Goal: Task Accomplishment & Management: Contribute content

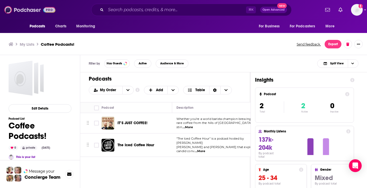
click at [33, 9] on img at bounding box center [29, 10] width 51 height 10
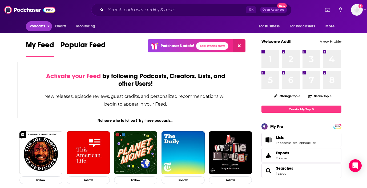
click at [41, 27] on span "Podcasts" at bounding box center [38, 26] width 16 height 7
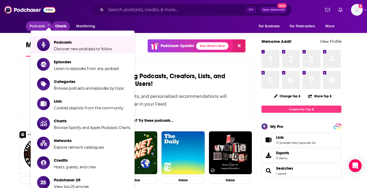
click at [61, 24] on span "Charts" at bounding box center [60, 26] width 11 height 7
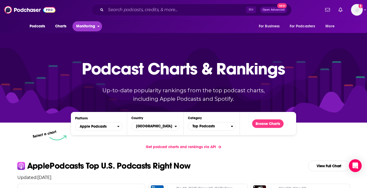
click at [92, 26] on span "Monitoring" at bounding box center [85, 26] width 19 height 7
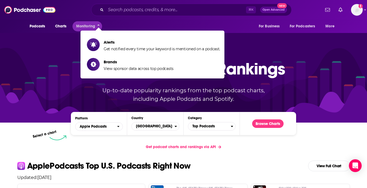
click at [72, 10] on div "⌘ K Open Advanced New" at bounding box center [191, 10] width 258 height 12
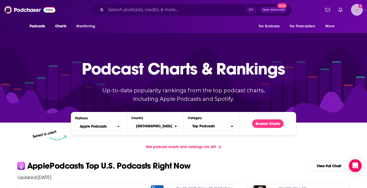
click at [357, 11] on img "Logged in as addi44" at bounding box center [357, 10] width 12 height 12
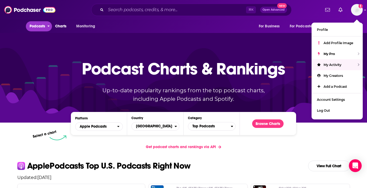
click at [34, 28] on span "Podcasts" at bounding box center [38, 26] width 16 height 7
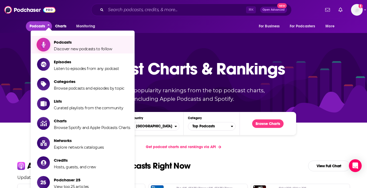
click at [70, 44] on span "Podcasts" at bounding box center [83, 42] width 58 height 5
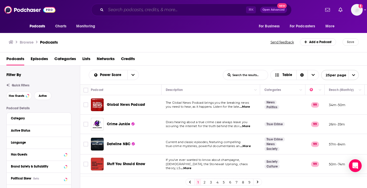
click at [160, 10] on input "Search podcasts, credits, & more..." at bounding box center [176, 10] width 140 height 9
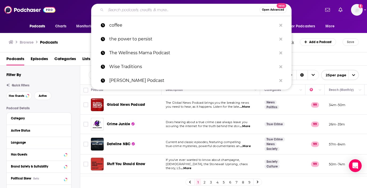
type input "m"
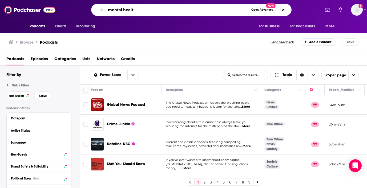
type input "mental health"
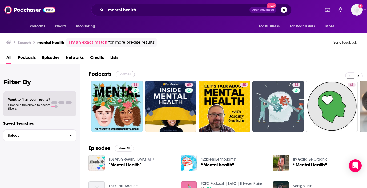
click at [126, 73] on button "View All" at bounding box center [125, 74] width 19 height 6
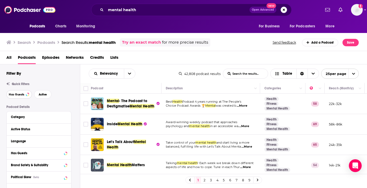
click at [22, 94] on span "Has Guests" at bounding box center [16, 94] width 15 height 3
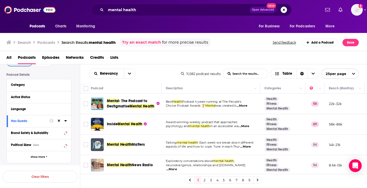
scroll to position [39, 0]
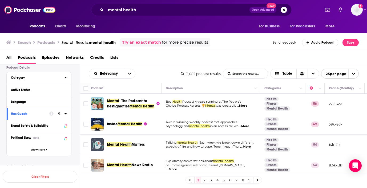
click at [63, 78] on button "Category" at bounding box center [37, 77] width 53 height 7
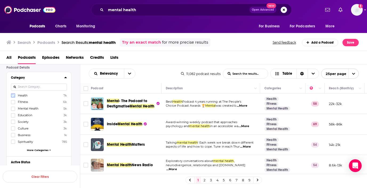
click at [13, 96] on icon at bounding box center [12, 95] width 3 height 3
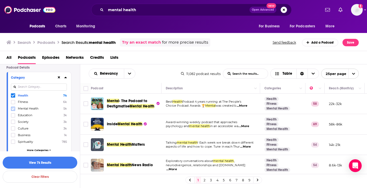
click at [14, 108] on icon at bounding box center [12, 108] width 3 height 3
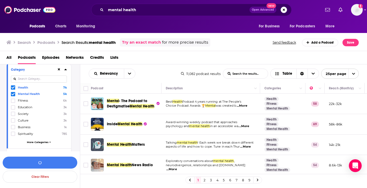
scroll to position [48, 0]
click at [34, 140] on span "More Categories" at bounding box center [38, 141] width 22 height 3
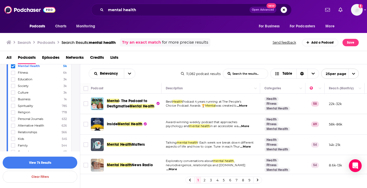
scroll to position [76, 0]
click at [12, 126] on icon at bounding box center [12, 125] width 3 height 3
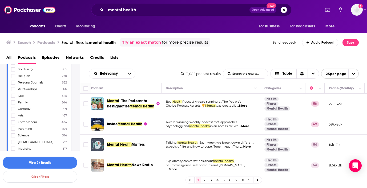
scroll to position [119, 0]
click at [13, 134] on icon at bounding box center [12, 135] width 3 height 3
click at [13, 127] on icon at bounding box center [12, 128] width 3 height 2
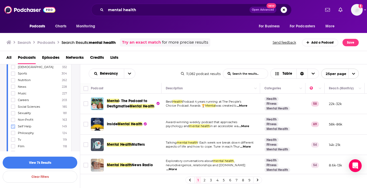
click at [12, 125] on icon at bounding box center [12, 126] width 3 height 3
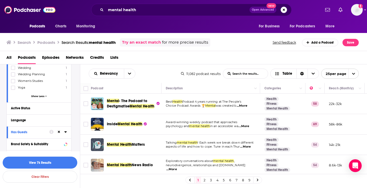
scroll to position [1153, 0]
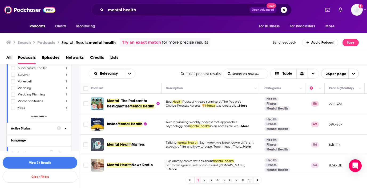
click at [36, 127] on div "Active Status" at bounding box center [32, 129] width 42 height 4
click at [55, 135] on span "All" at bounding box center [36, 138] width 50 height 7
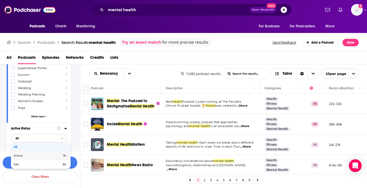
click at [21, 155] on span "Active" at bounding box center [28, 156] width 29 height 3
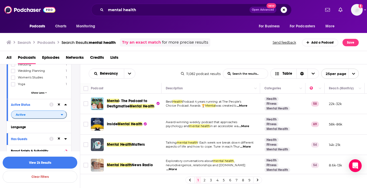
scroll to position [1177, 0]
click at [33, 125] on div "Language" at bounding box center [36, 127] width 50 height 4
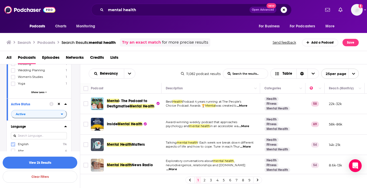
click at [14, 143] on icon at bounding box center [12, 144] width 3 height 3
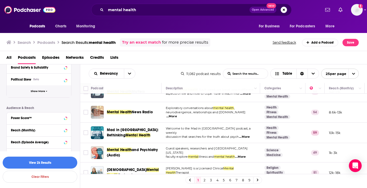
scroll to position [1341, 0]
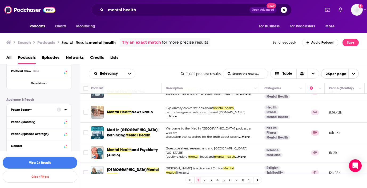
click at [37, 108] on div "Power Score™" at bounding box center [32, 110] width 42 height 4
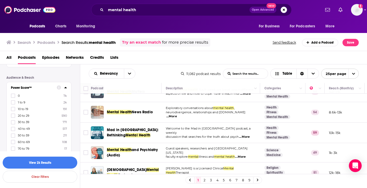
scroll to position [1369, 0]
click at [13, 122] on icon at bounding box center [12, 123] width 3 height 2
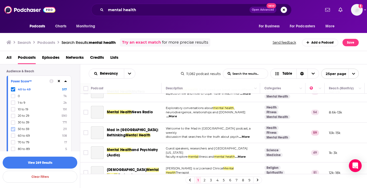
click at [13, 128] on icon at bounding box center [12, 129] width 3 height 3
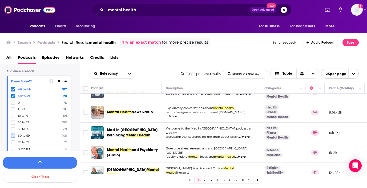
click at [14, 134] on icon at bounding box center [12, 135] width 3 height 3
click at [13, 141] on icon at bounding box center [12, 142] width 3 height 2
click at [13, 148] on icon at bounding box center [12, 149] width 3 height 2
click at [13, 155] on icon at bounding box center [12, 156] width 3 height 2
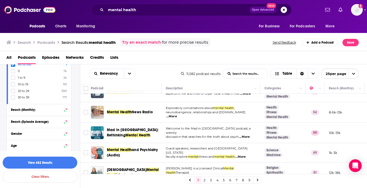
scroll to position [1433, 0]
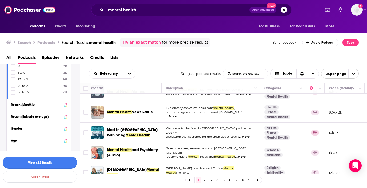
click at [40, 163] on button "View 482 Results" at bounding box center [40, 163] width 75 height 12
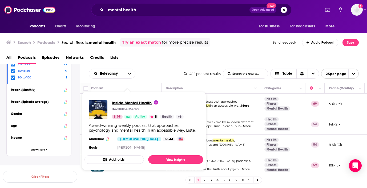
click at [124, 102] on span "Inside Mental Health" at bounding box center [135, 102] width 46 height 5
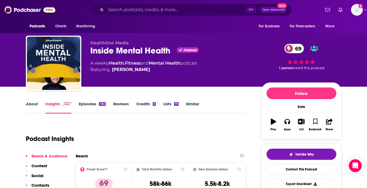
click at [29, 103] on link "About" at bounding box center [32, 108] width 12 height 12
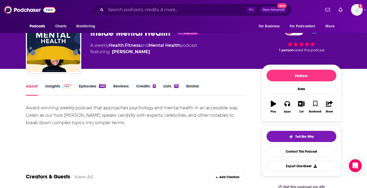
scroll to position [19, 0]
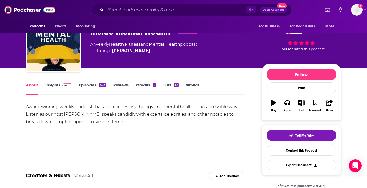
click at [50, 86] on link "Insights" at bounding box center [58, 89] width 26 height 12
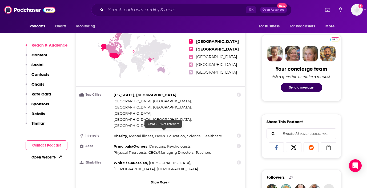
scroll to position [292, 0]
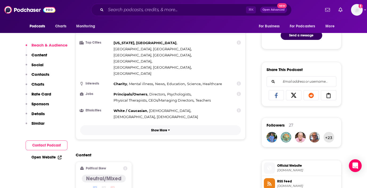
click at [167, 126] on button "Show More" at bounding box center [160, 131] width 161 height 10
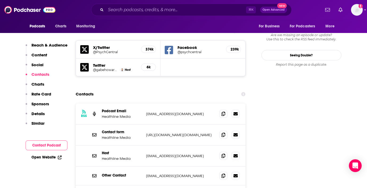
scroll to position [568, 0]
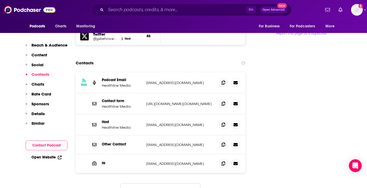
click at [167, 184] on button "Load More..." at bounding box center [160, 191] width 80 height 14
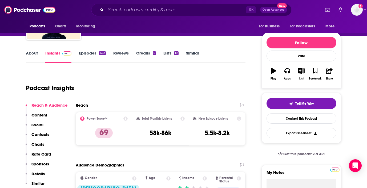
scroll to position [0, 0]
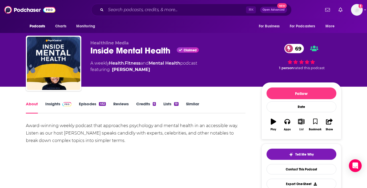
click at [301, 121] on icon "button" at bounding box center [301, 122] width 7 height 6
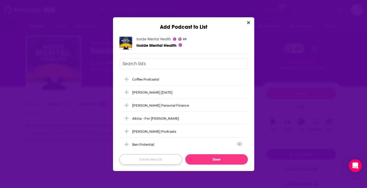
click at [156, 159] on button "Create New List" at bounding box center [150, 160] width 63 height 10
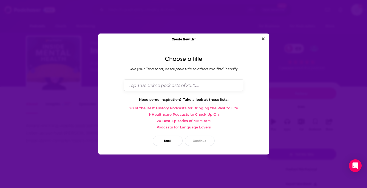
click at [145, 86] on input "Dialog" at bounding box center [183, 85] width 119 height 11
type input "Sample Mental Health"
click at [203, 142] on button "Continue" at bounding box center [200, 141] width 30 height 10
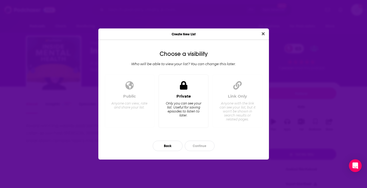
click at [184, 94] on div "Private" at bounding box center [183, 96] width 14 height 5
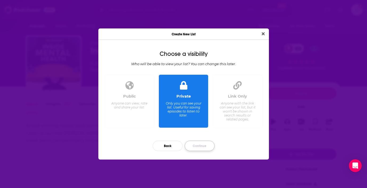
click at [204, 143] on button "Continue" at bounding box center [200, 146] width 30 height 10
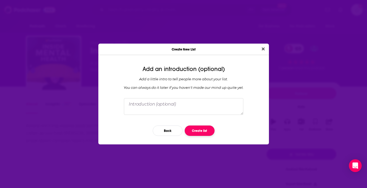
click at [201, 131] on button "Create list" at bounding box center [200, 131] width 30 height 10
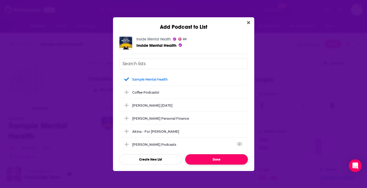
click at [207, 157] on button "Done" at bounding box center [216, 160] width 63 height 10
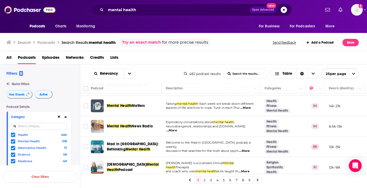
scroll to position [21, 0]
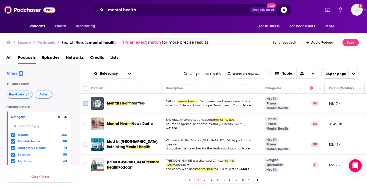
click at [85, 103] on input "Toggle select row" at bounding box center [85, 103] width 5 height 5
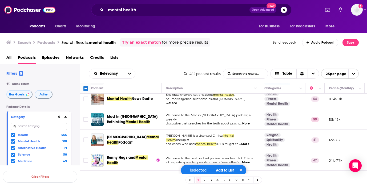
scroll to position [52, 0]
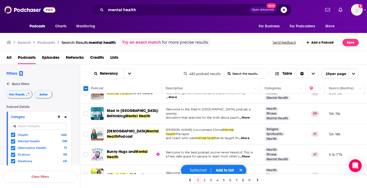
click at [245, 116] on span "...More" at bounding box center [244, 118] width 11 height 4
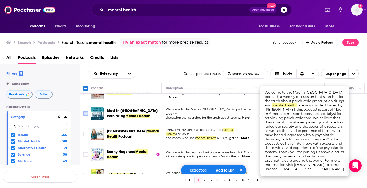
click at [86, 113] on input "Toggle select row" at bounding box center [85, 113] width 5 height 5
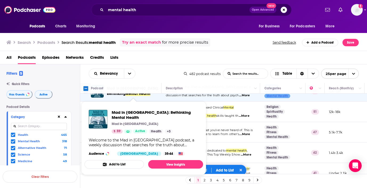
scroll to position [75, 0]
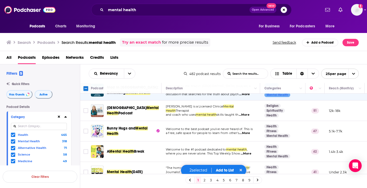
click at [249, 113] on span "...More" at bounding box center [244, 115] width 11 height 4
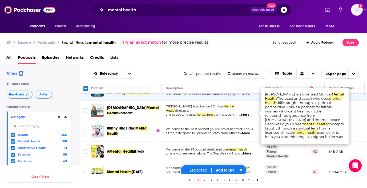
click at [185, 61] on div "All Podcasts Episodes Networks Credits Lists" at bounding box center [184, 58] width 357 height 11
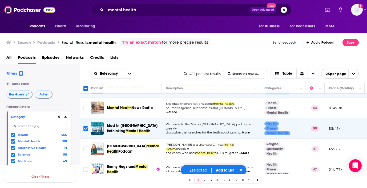
scroll to position [40, 0]
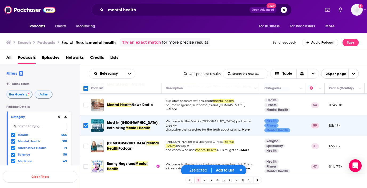
click at [228, 170] on button "Add to List" at bounding box center [225, 170] width 26 height 5
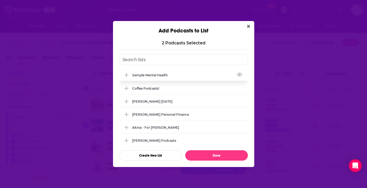
click at [176, 72] on div "Sample Mental Health" at bounding box center [183, 75] width 128 height 12
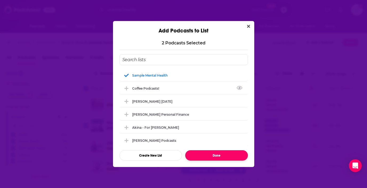
click at [219, 156] on button "Done" at bounding box center [216, 156] width 63 height 10
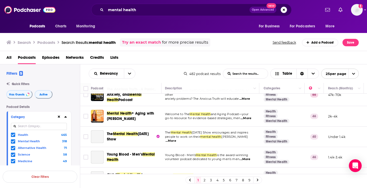
scroll to position [217, 1]
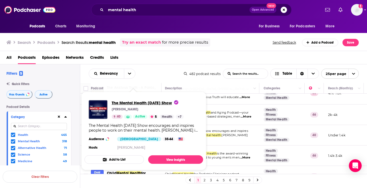
click at [130, 102] on span "The Mental Health [DATE] Show" at bounding box center [145, 102] width 67 height 5
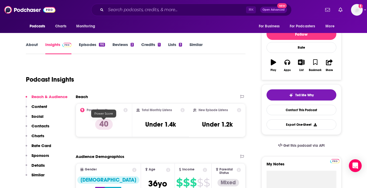
scroll to position [4, 0]
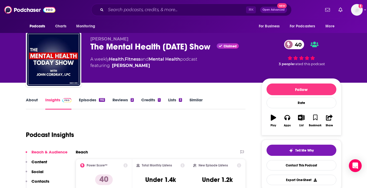
click at [88, 100] on link "Episodes 192" at bounding box center [92, 104] width 26 height 12
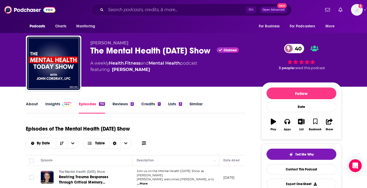
click at [32, 103] on link "About" at bounding box center [32, 108] width 12 height 12
